Goal: Task Accomplishment & Management: Complete application form

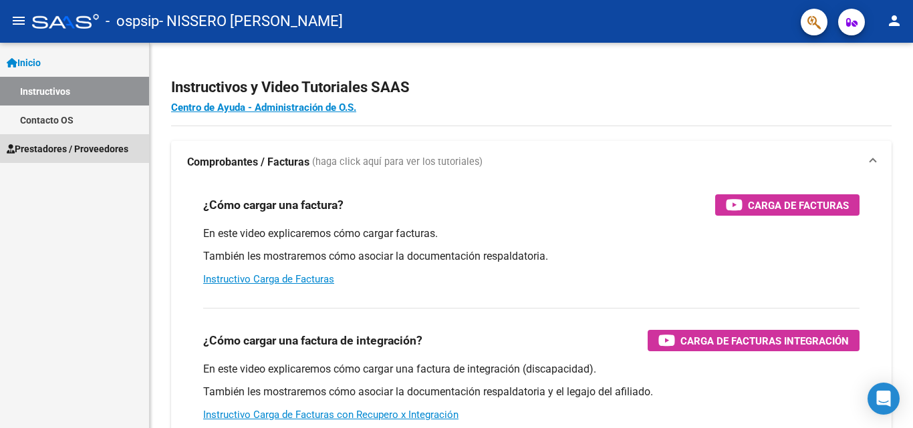
click at [78, 148] on span "Prestadores / Proveedores" at bounding box center [68, 149] width 122 height 15
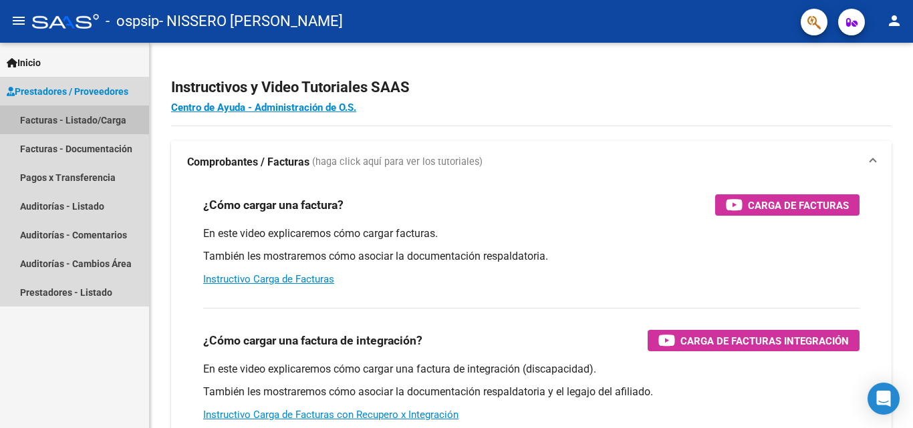
click at [78, 123] on link "Facturas - Listado/Carga" at bounding box center [74, 120] width 149 height 29
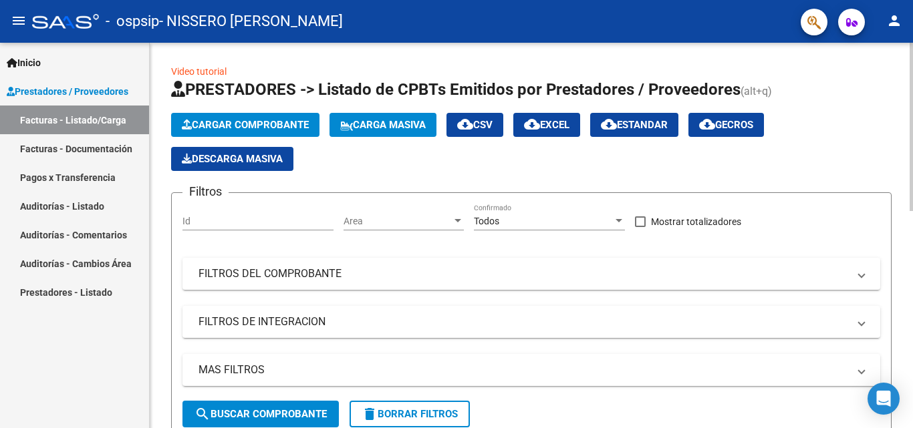
click at [263, 129] on span "Cargar Comprobante" at bounding box center [245, 125] width 127 height 12
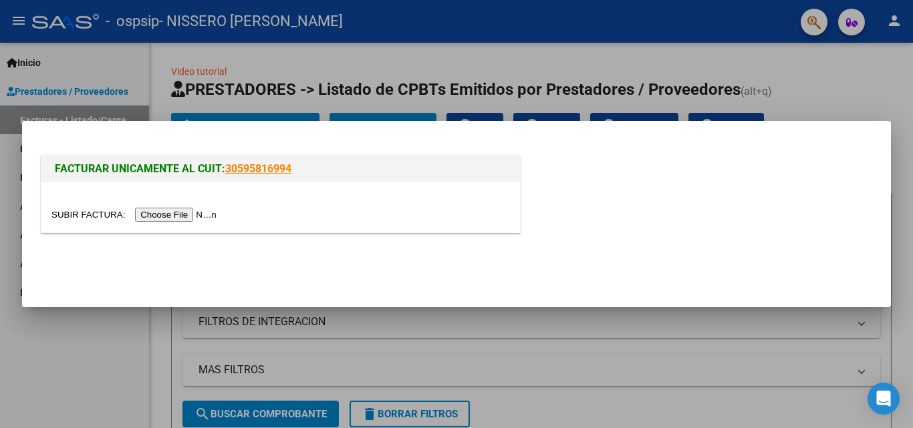
click at [188, 217] on input "file" at bounding box center [135, 215] width 169 height 14
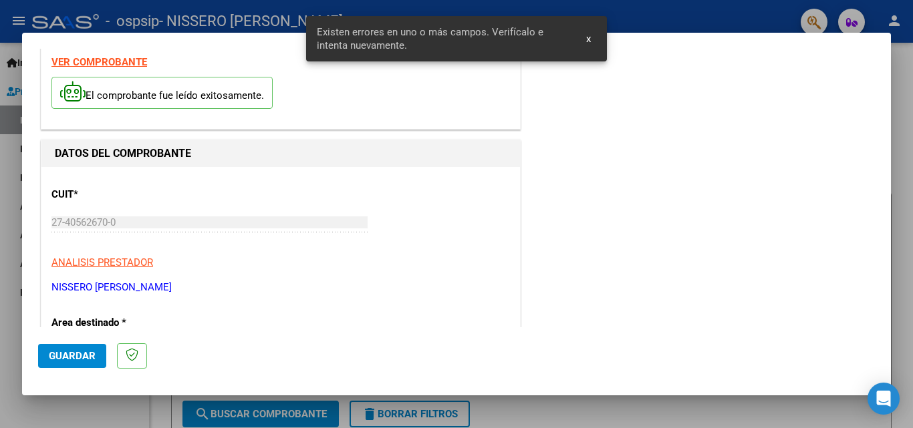
scroll to position [301, 0]
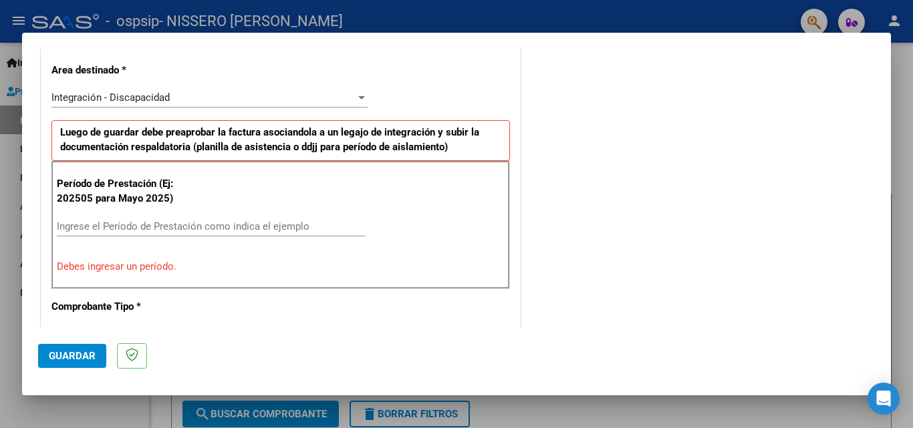
click at [112, 225] on input "Ingrese el Período de Prestación como indica el ejemplo" at bounding box center [211, 227] width 309 height 12
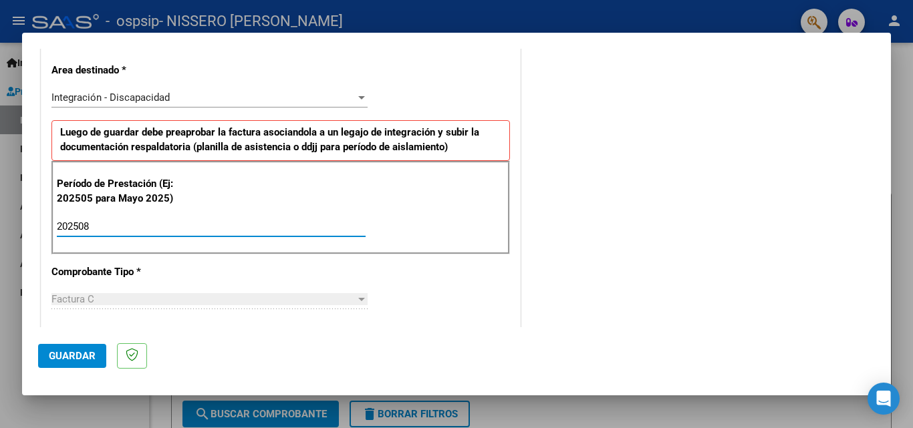
scroll to position [435, 0]
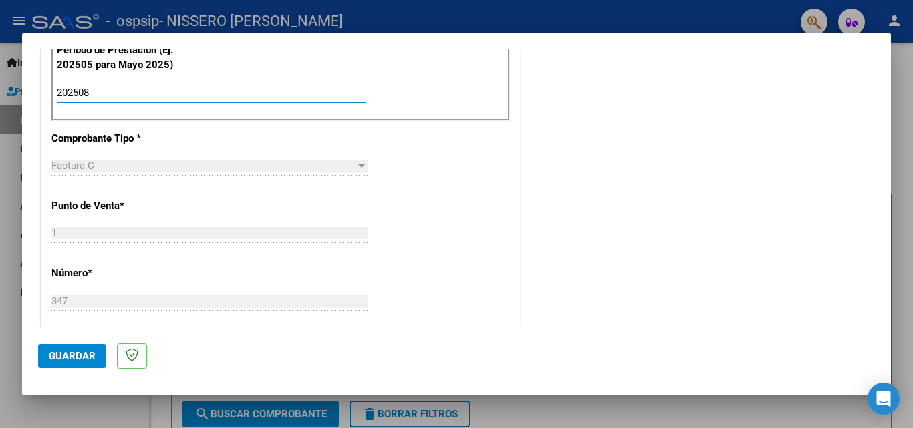
type input "202508"
click at [70, 356] on span "Guardar" at bounding box center [72, 356] width 47 height 12
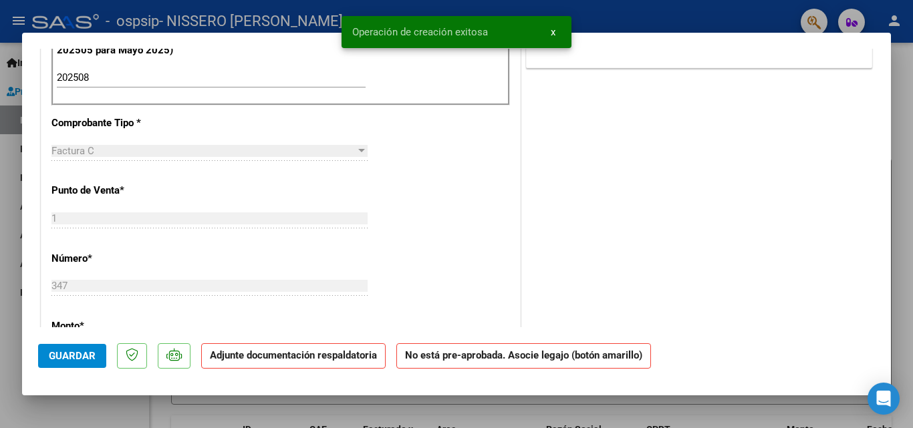
scroll to position [0, 0]
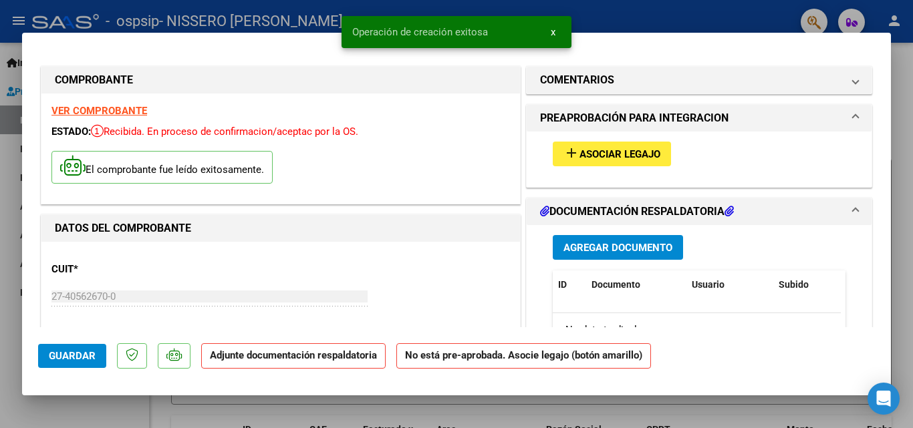
click at [633, 154] on span "Asociar Legajo" at bounding box center [620, 154] width 81 height 12
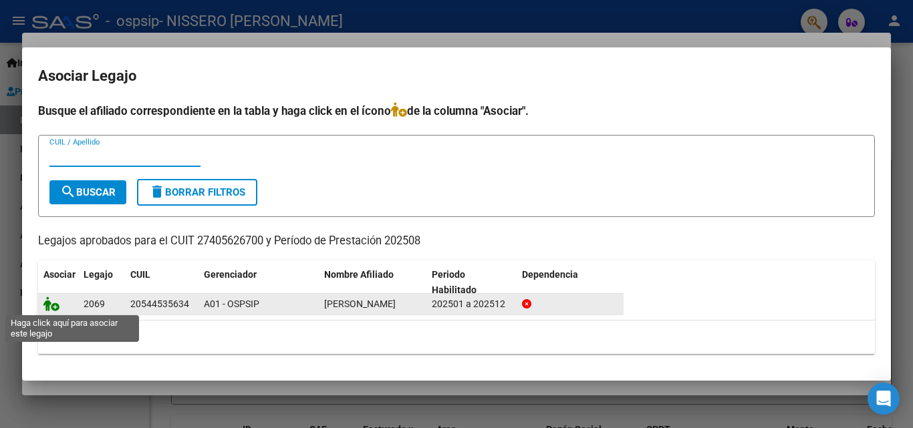
click at [49, 309] on icon at bounding box center [51, 304] width 16 height 15
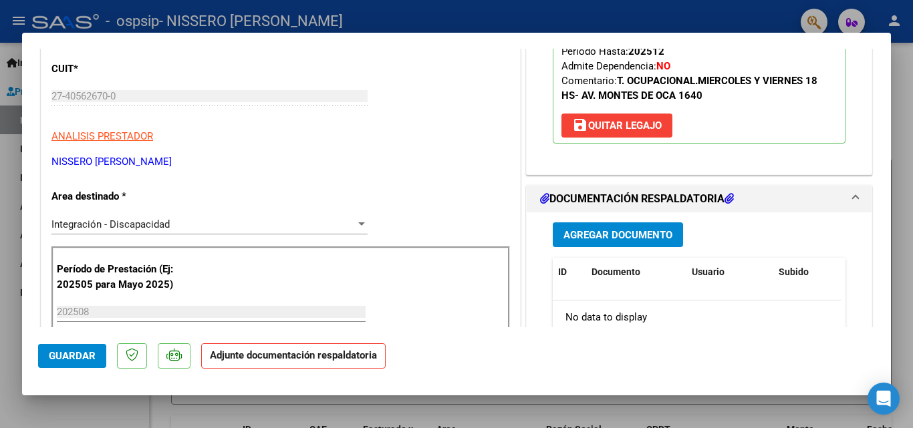
scroll to position [334, 0]
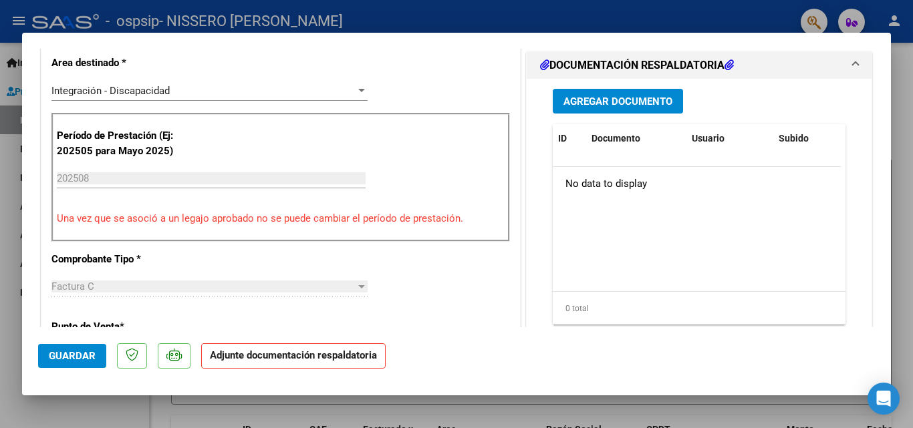
click at [574, 104] on span "Agregar Documento" at bounding box center [617, 102] width 109 height 12
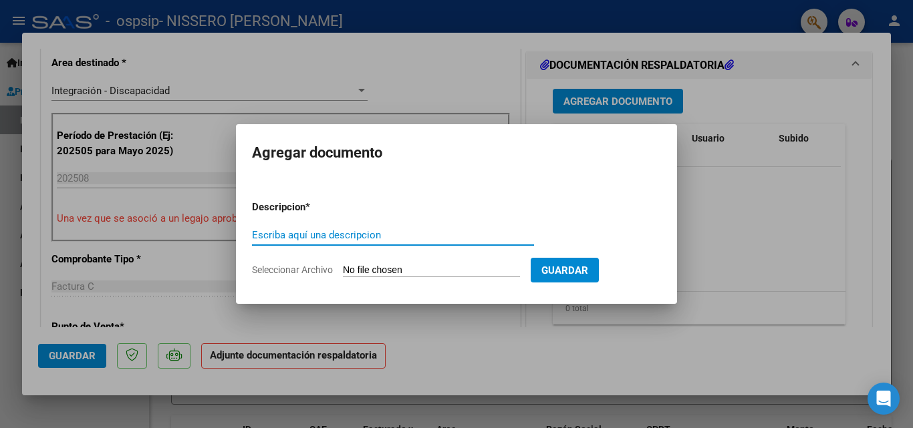
click at [411, 234] on input "Escriba aquí una descripcion" at bounding box center [393, 235] width 282 height 12
type input "asistencia agosto"
click at [418, 265] on input "Seleccionar Archivo" at bounding box center [431, 271] width 177 height 13
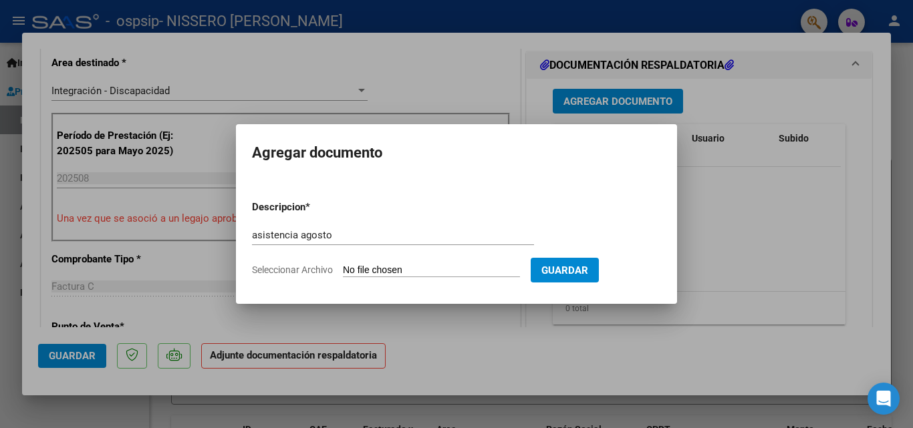
type input "C:\fakepath\Adobe [DEMOGRAPHIC_DATA] [DATE].pdf"
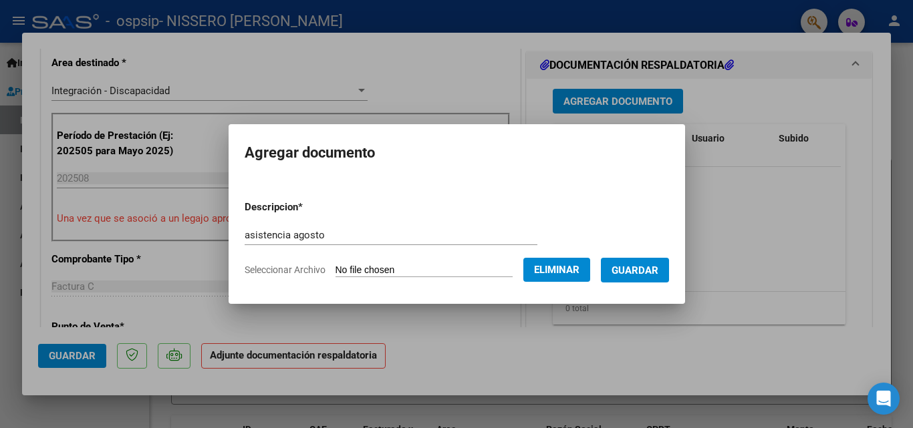
click at [658, 276] on span "Guardar" at bounding box center [635, 271] width 47 height 12
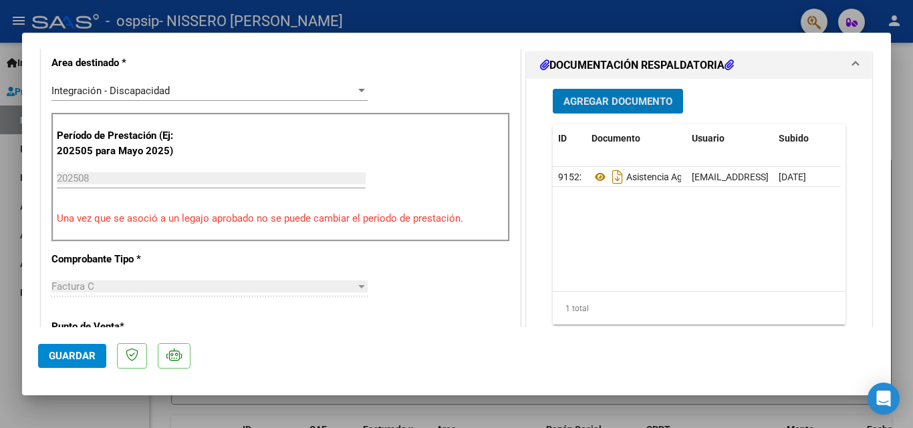
click at [654, 13] on div at bounding box center [456, 214] width 913 height 428
